Goal: Transaction & Acquisition: Purchase product/service

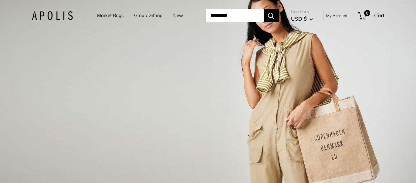
click at [107, 15] on link "Market Bags" at bounding box center [110, 15] width 26 height 8
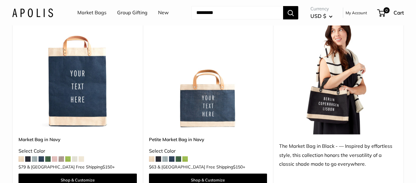
scroll to position [2203, 0]
